Goal: Find specific page/section: Find specific page/section

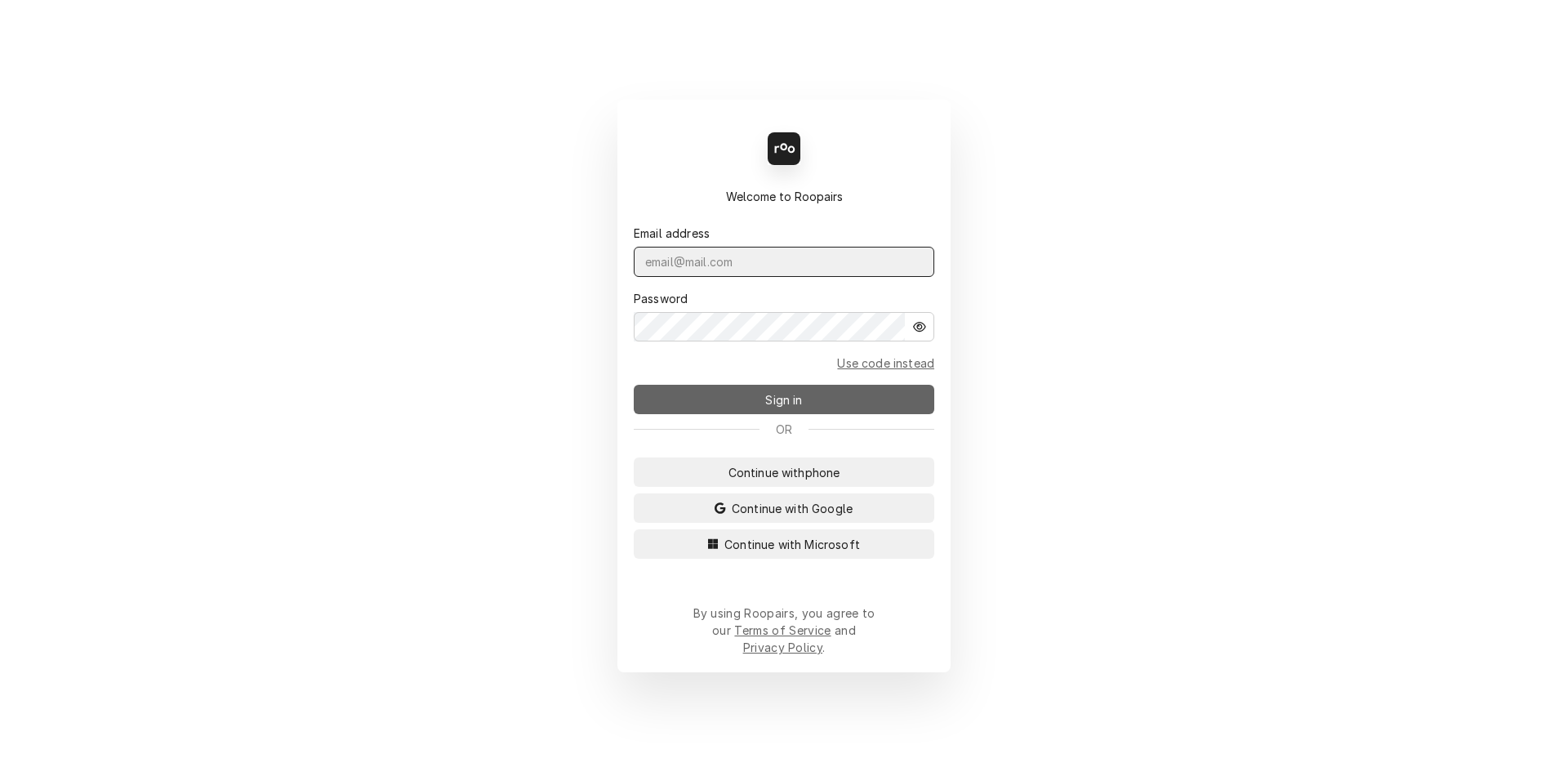
type input "repairpros99@gmail.com"
click at [770, 404] on span "Sign in" at bounding box center [784, 400] width 43 height 17
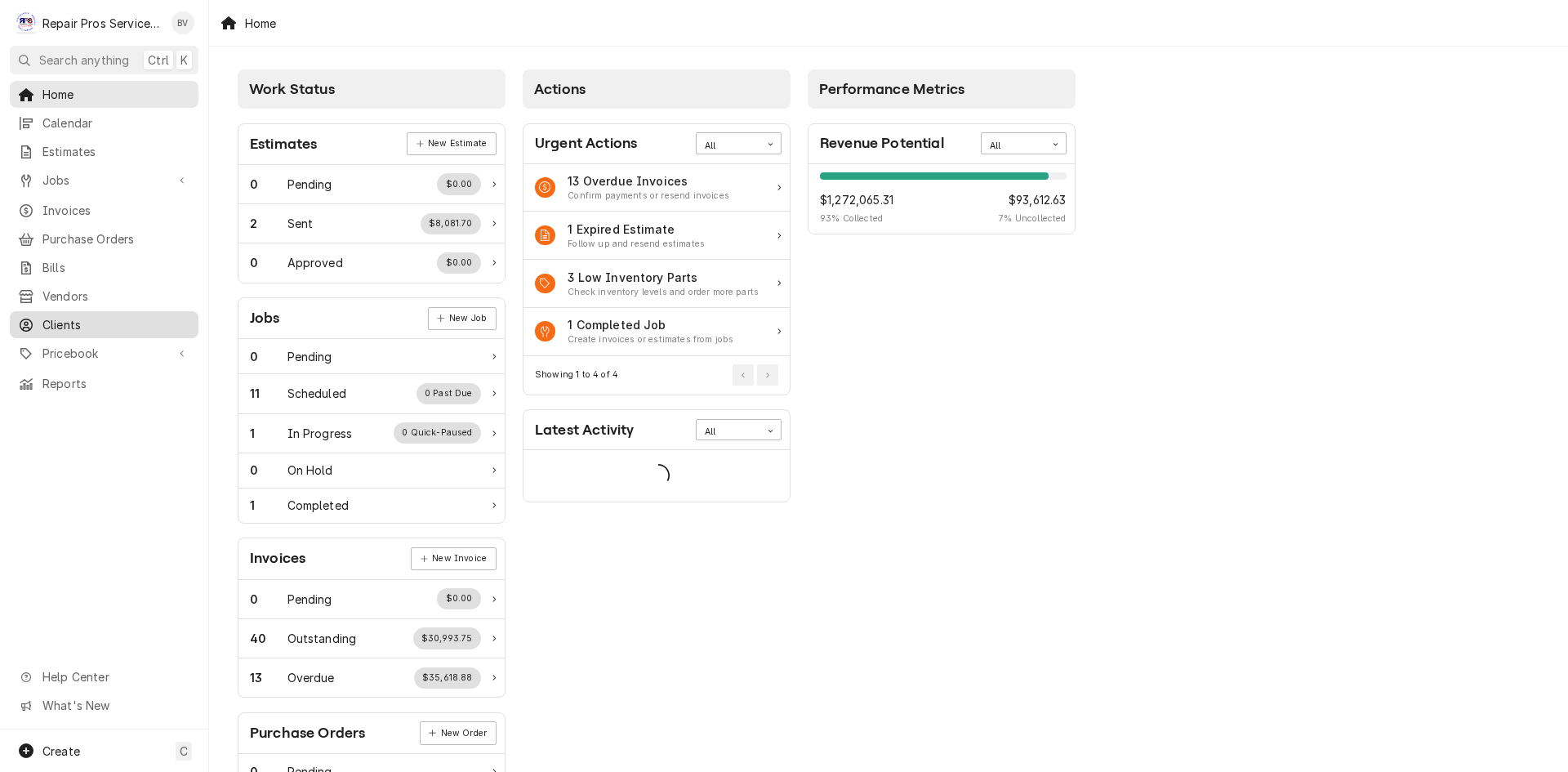
click at [76, 322] on span "Clients" at bounding box center [116, 325] width 148 height 17
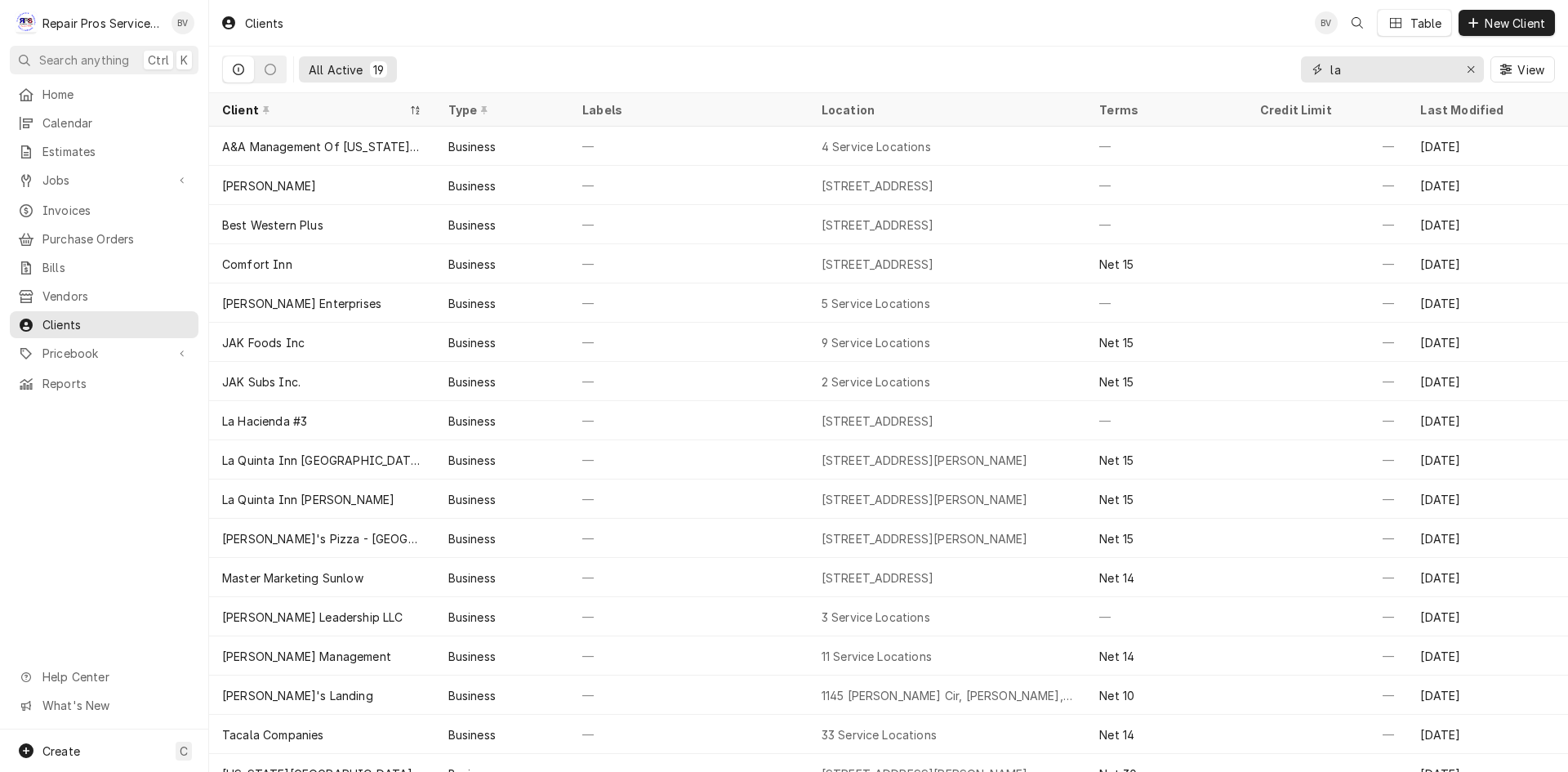
drag, startPoint x: 1328, startPoint y: 73, endPoint x: 1316, endPoint y: 75, distance: 12.2
click at [1317, 74] on div "la" at bounding box center [1392, 69] width 183 height 26
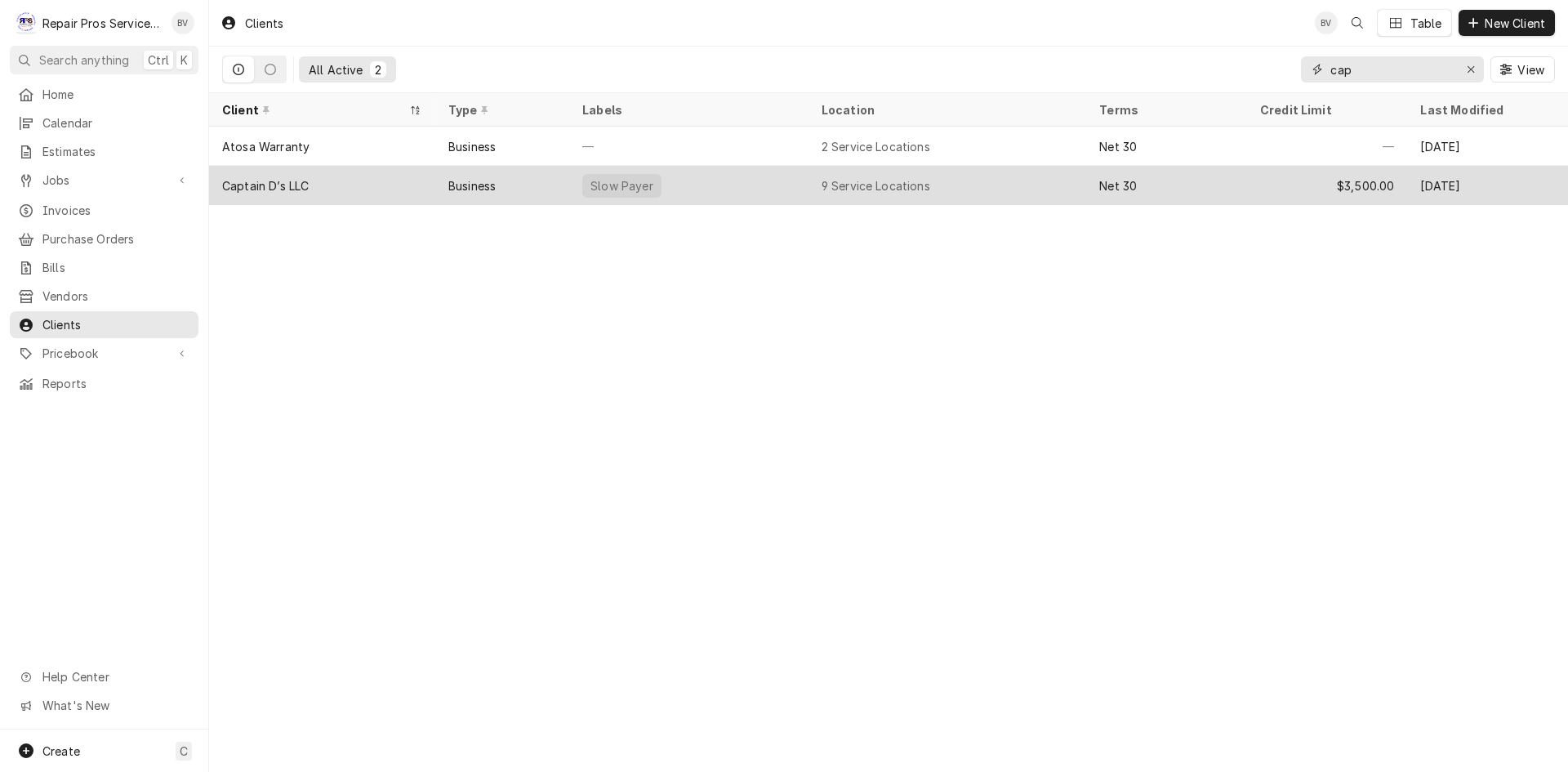
type input "cap"
click at [502, 191] on div "Business" at bounding box center [503, 185] width 135 height 39
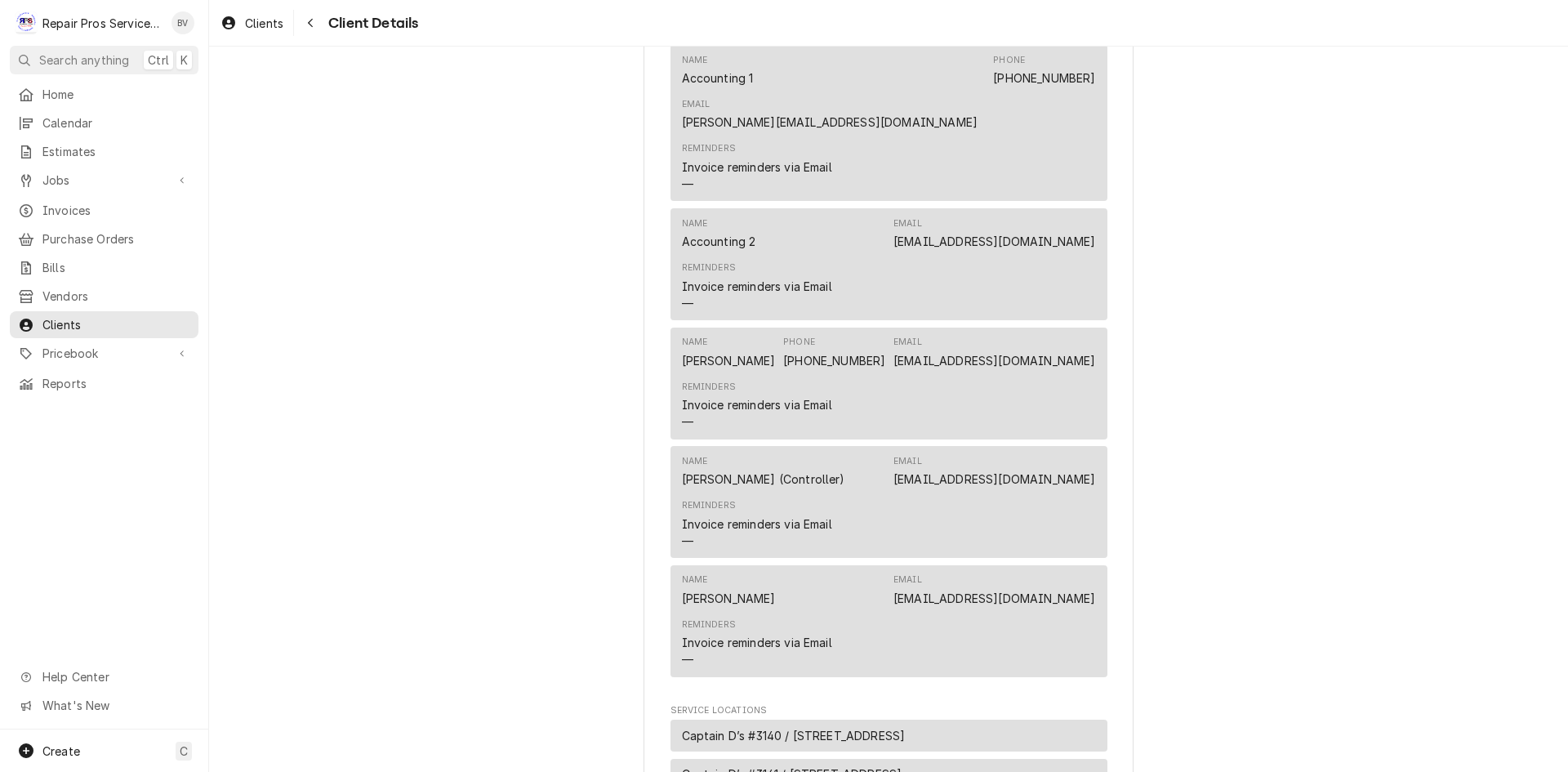
scroll to position [451, 0]
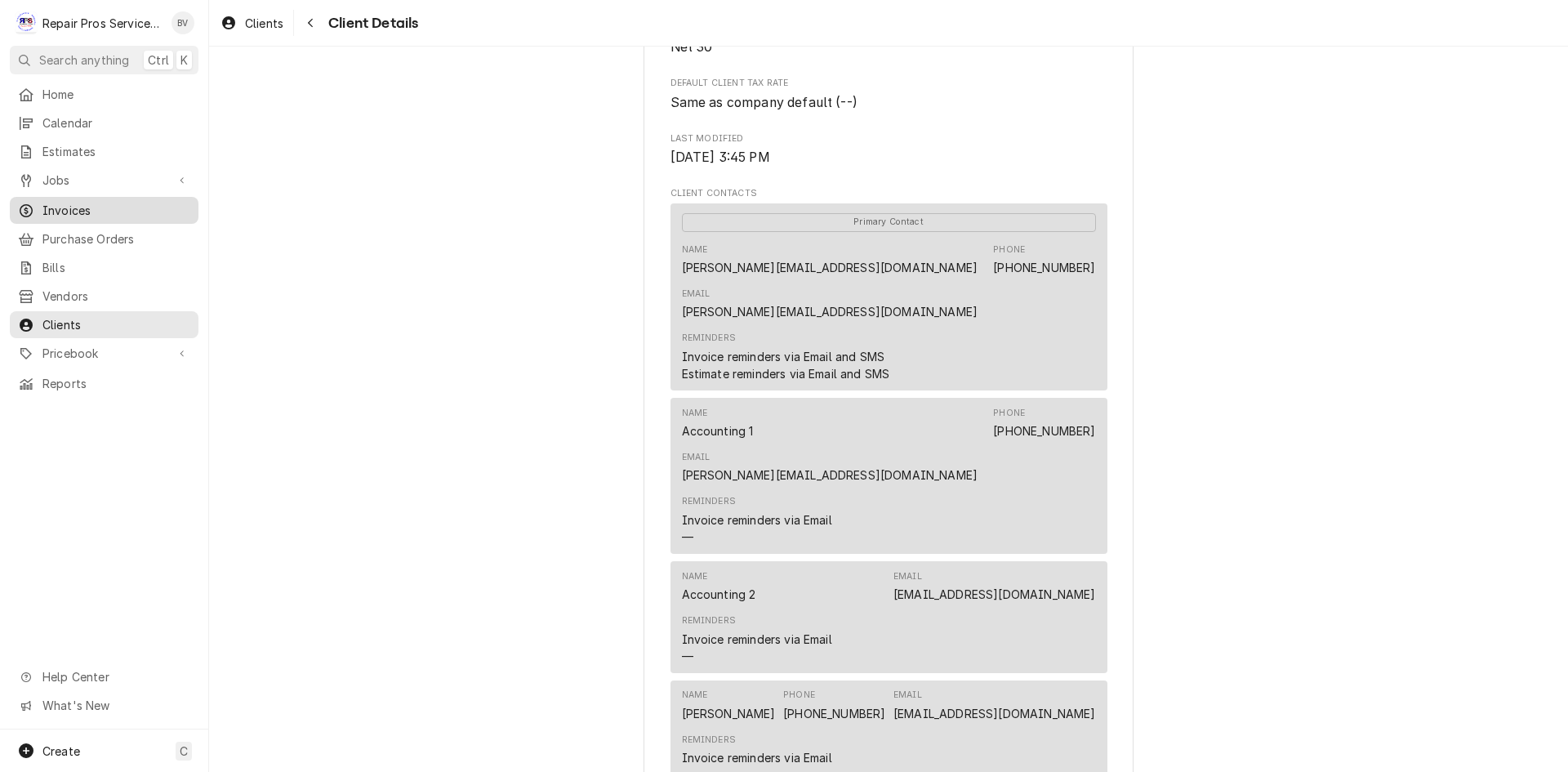
click at [66, 204] on span "Invoices" at bounding box center [116, 211] width 148 height 17
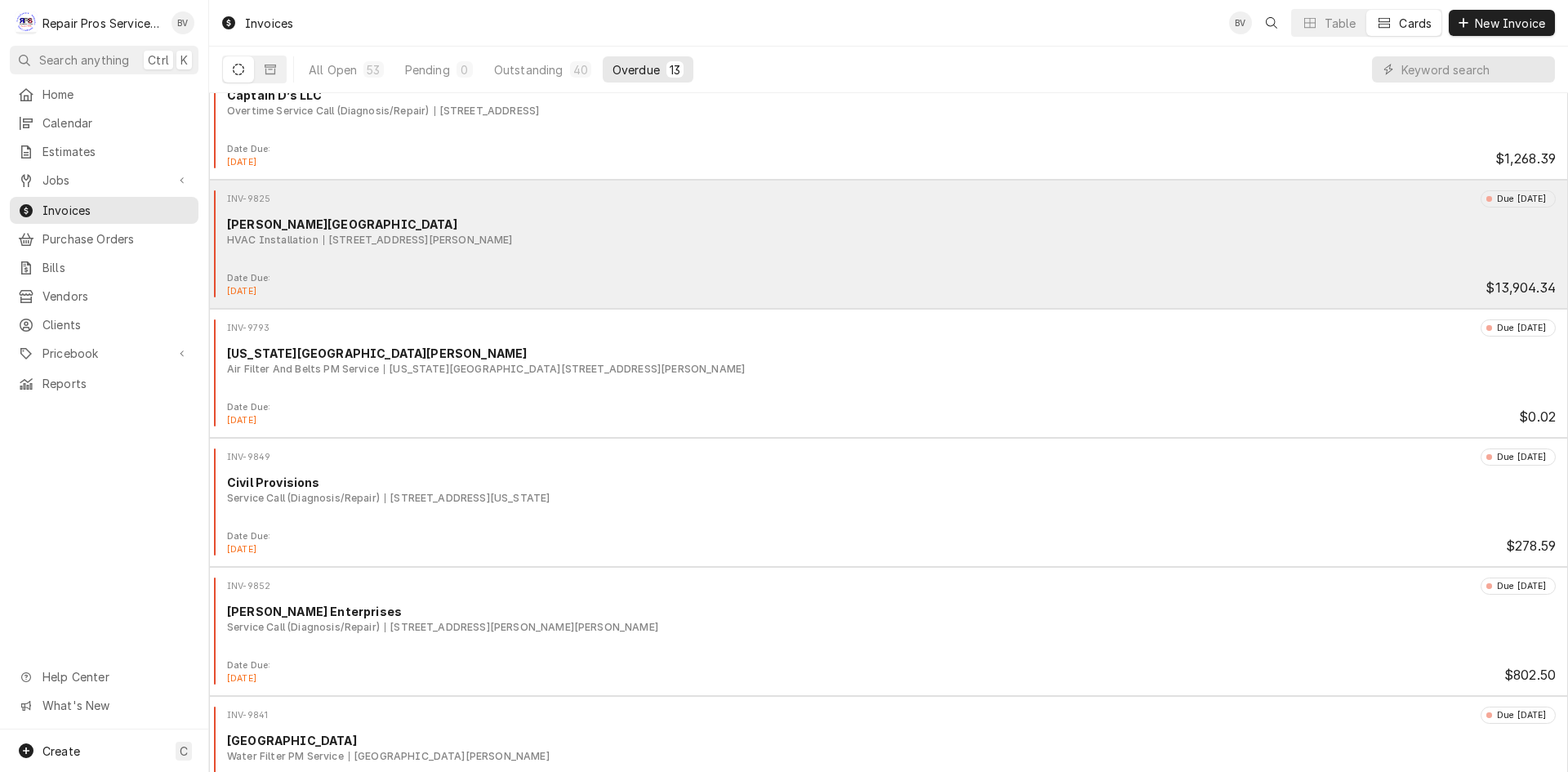
scroll to position [654, 0]
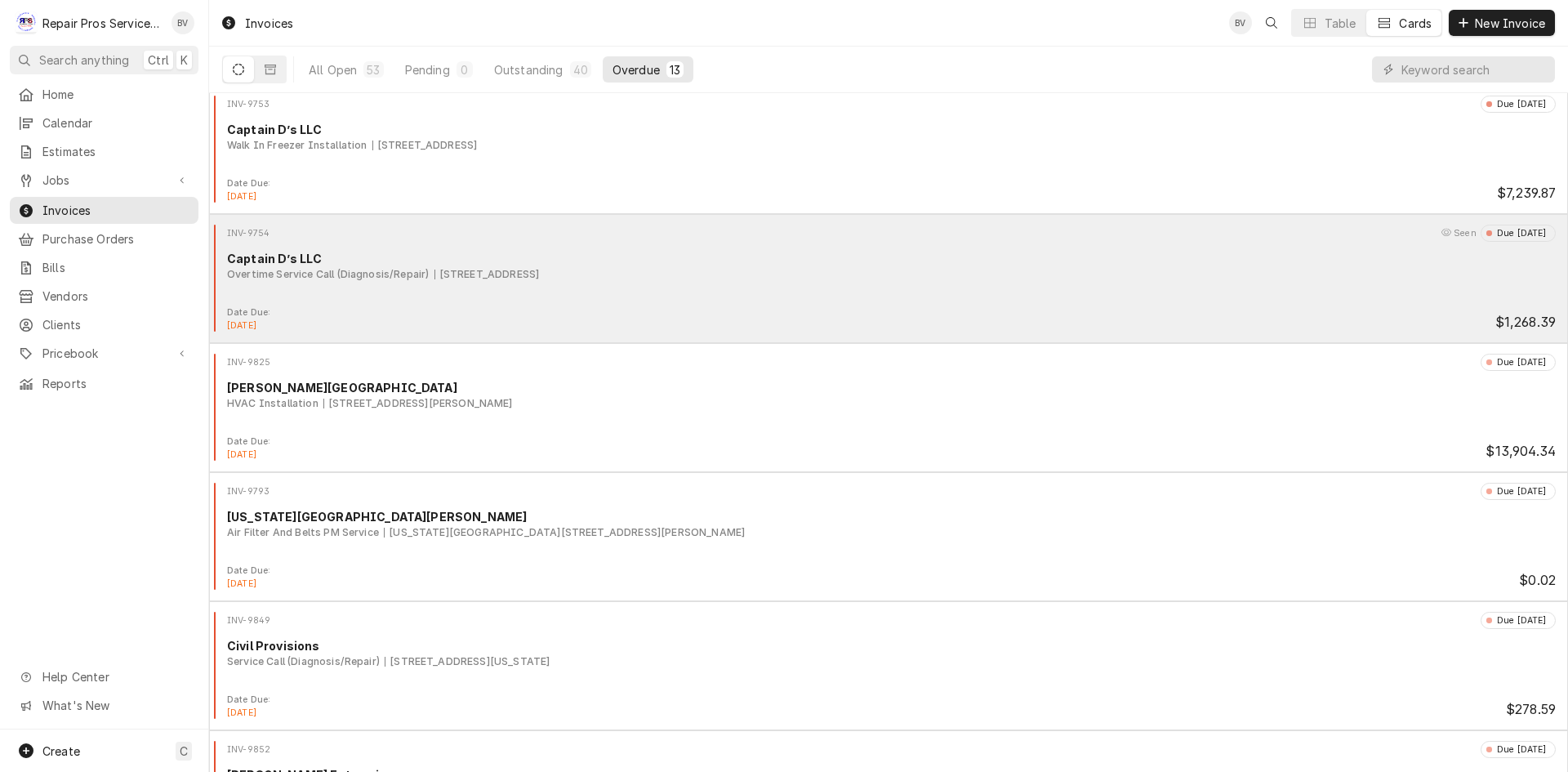
click at [857, 304] on div "INV-9754 Seen Due [DATE] Captain D’s LLC Overtime Service Call (Diagnosis/Repai…" at bounding box center [888, 265] width 1346 height 82
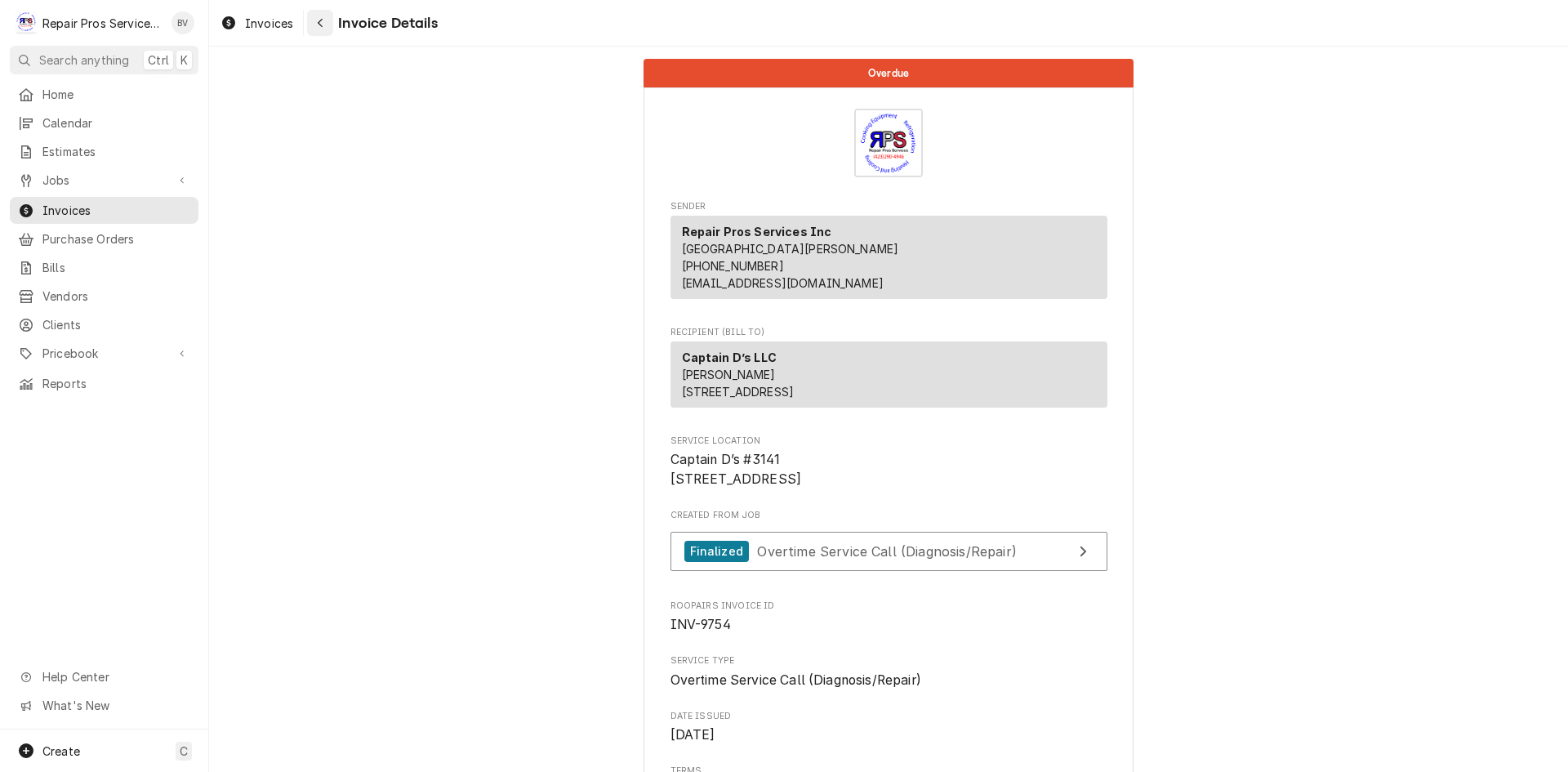
click at [329, 18] on button "Navigate back" at bounding box center [319, 22] width 26 height 26
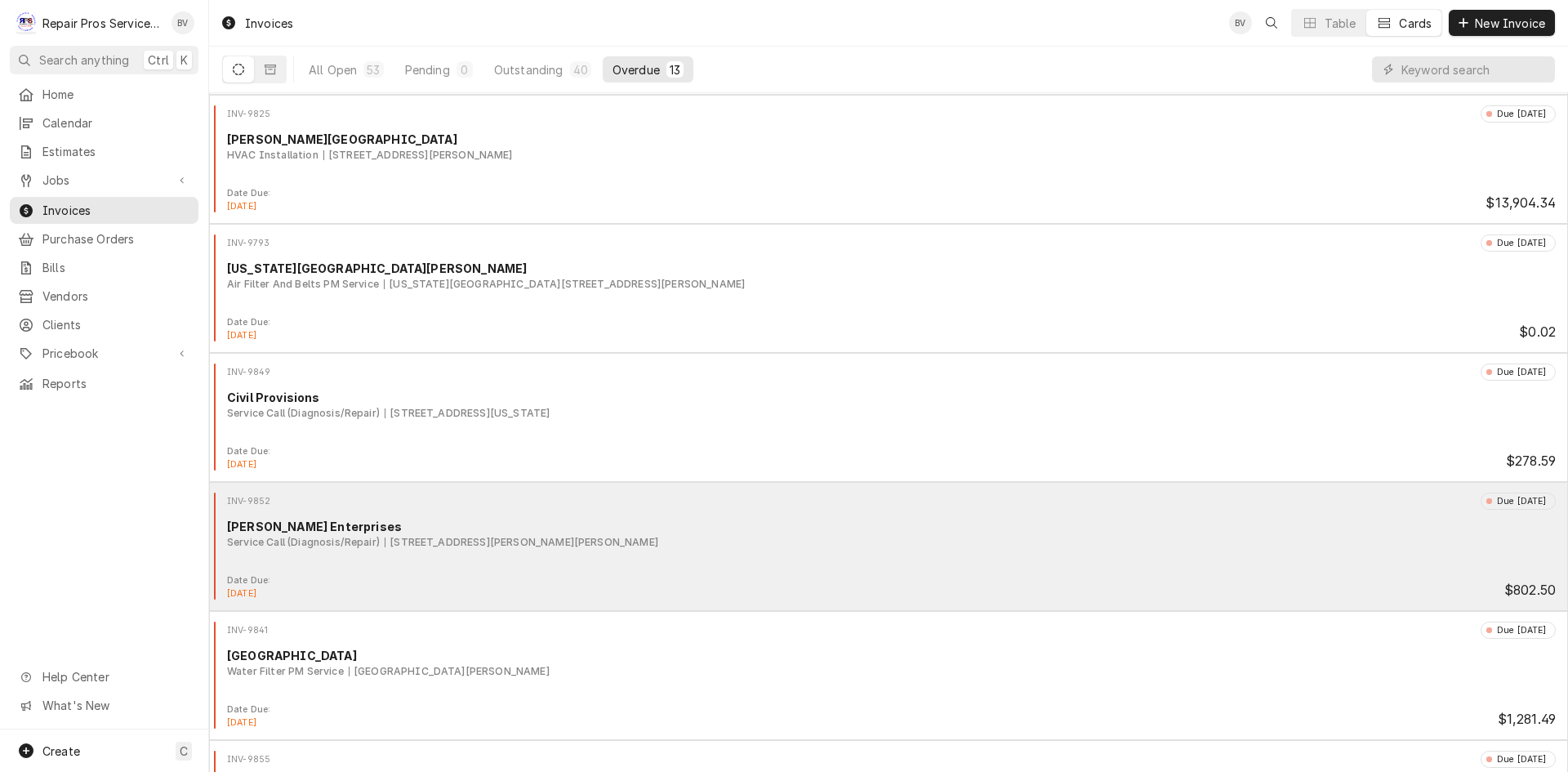
scroll to position [999, 0]
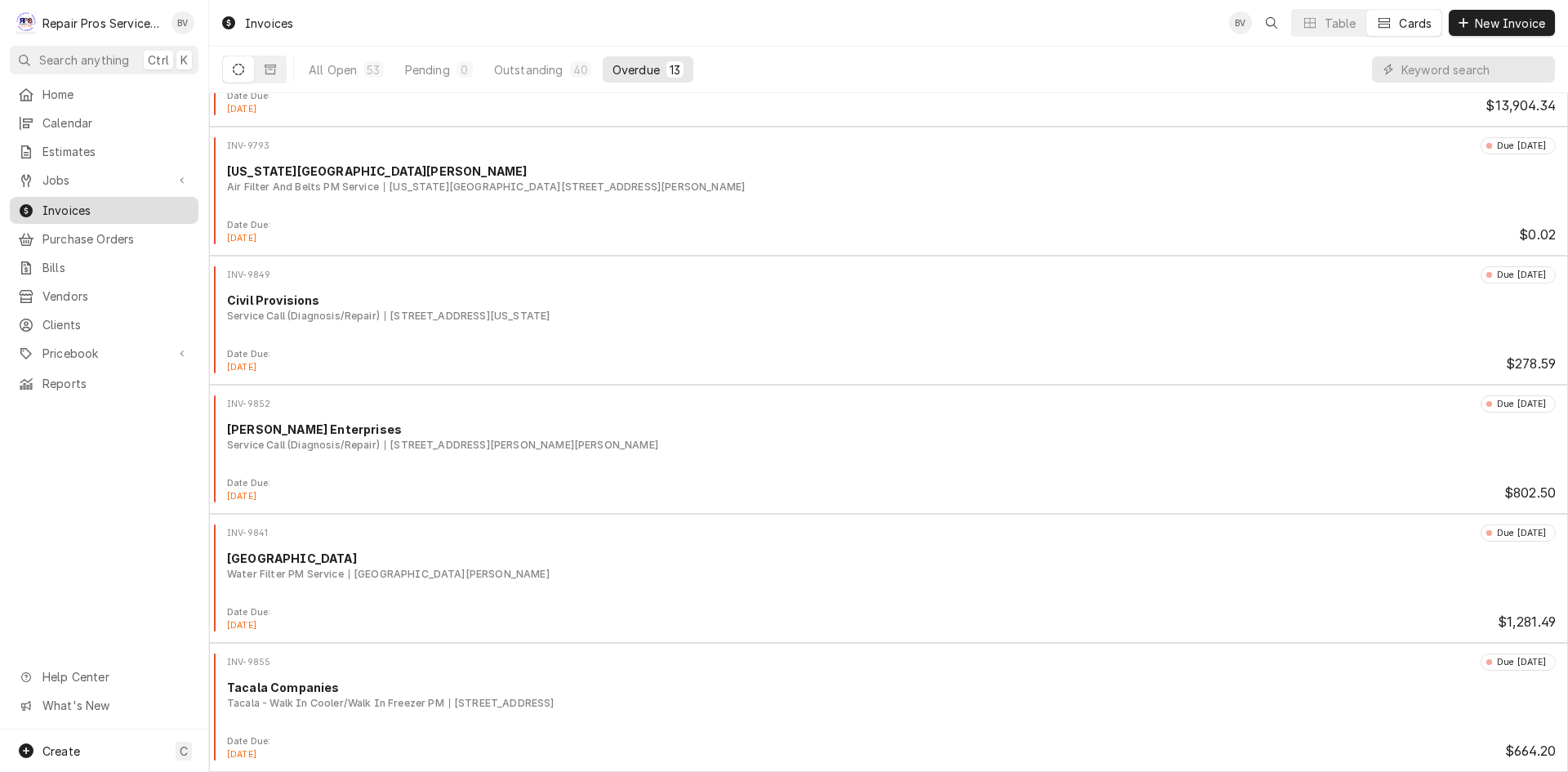
click at [67, 204] on span "Invoices" at bounding box center [116, 211] width 148 height 17
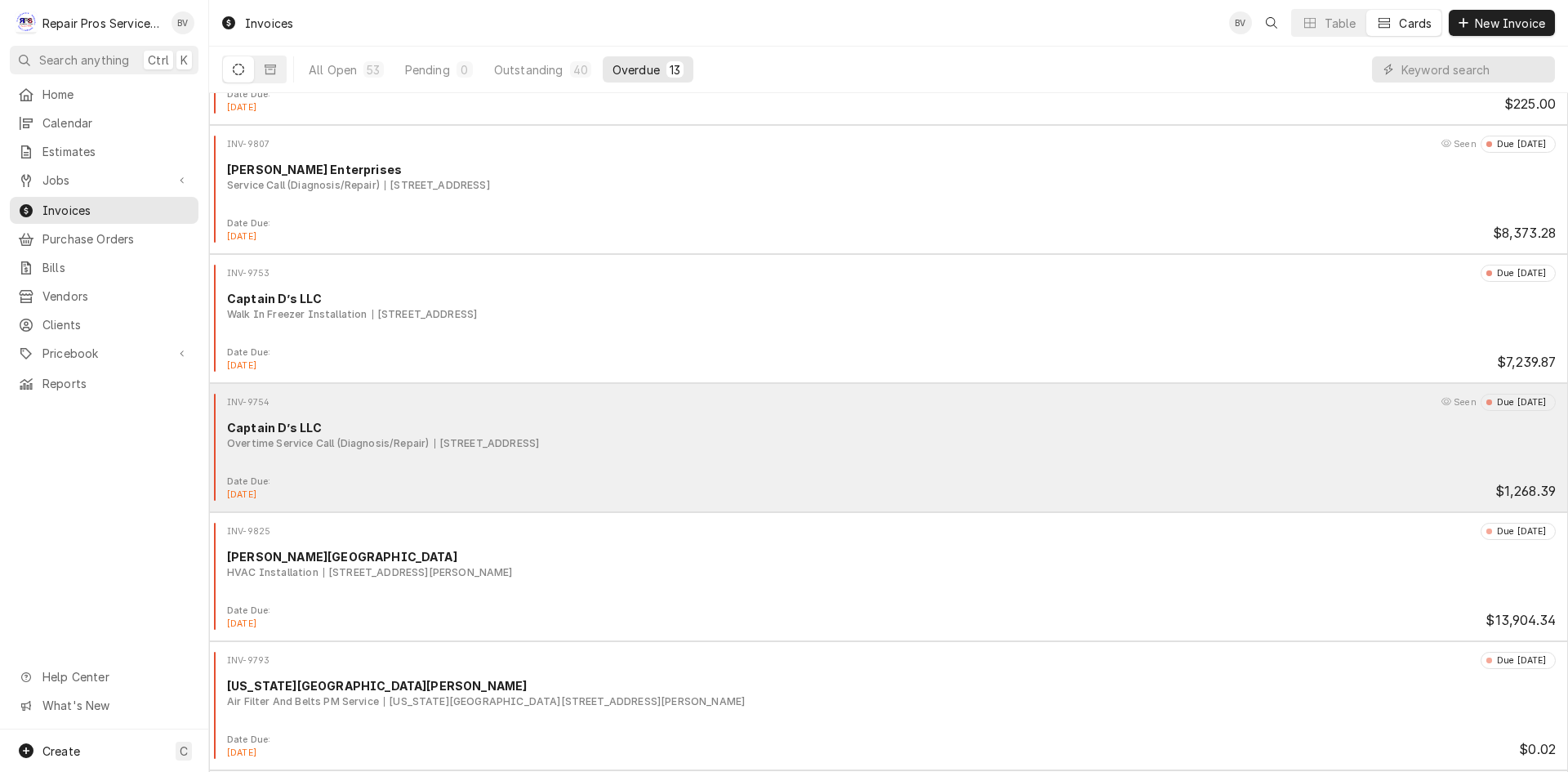
scroll to position [654, 0]
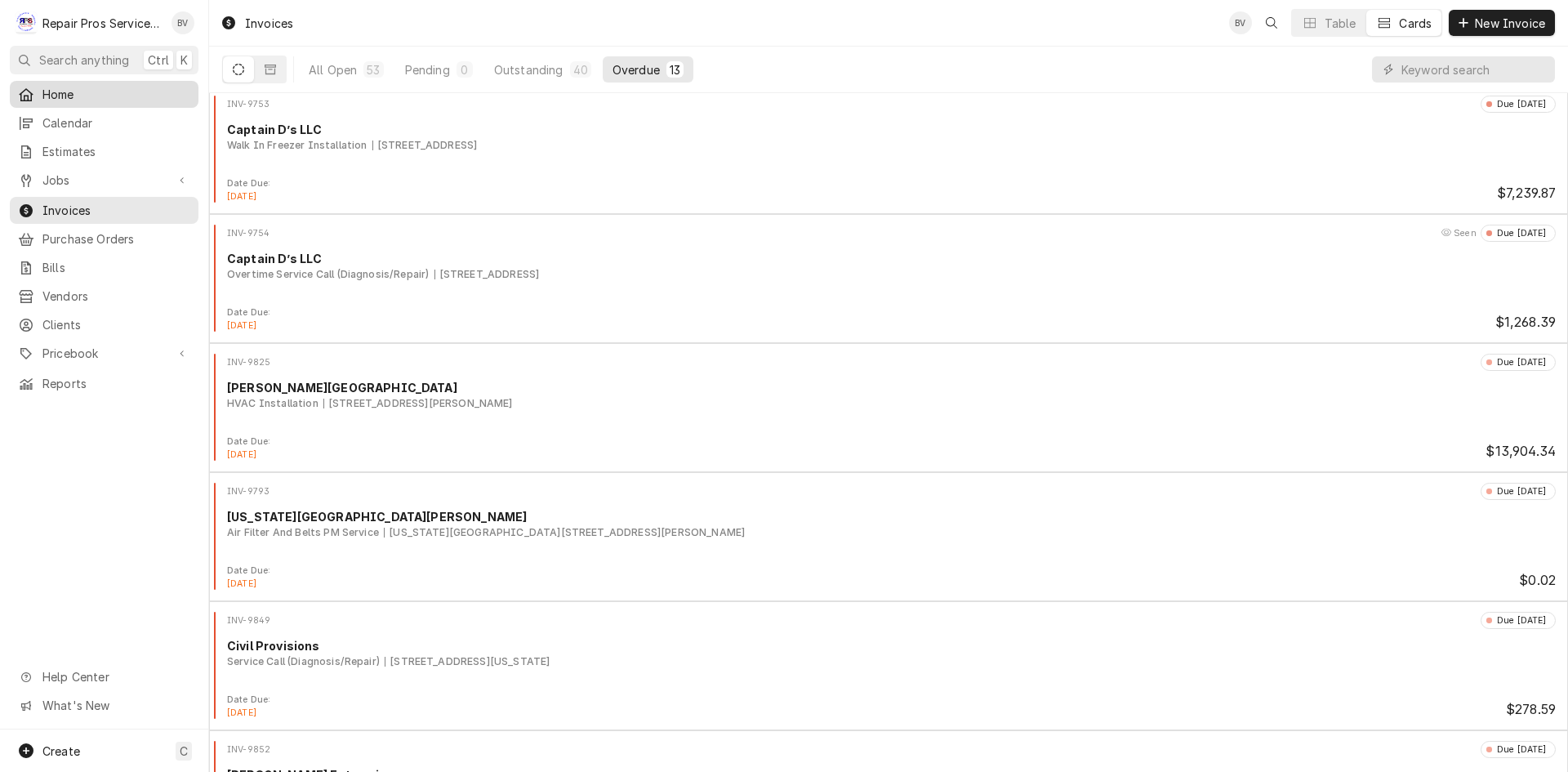
click at [72, 97] on span "Home" at bounding box center [116, 94] width 148 height 17
